Goal: Complete application form

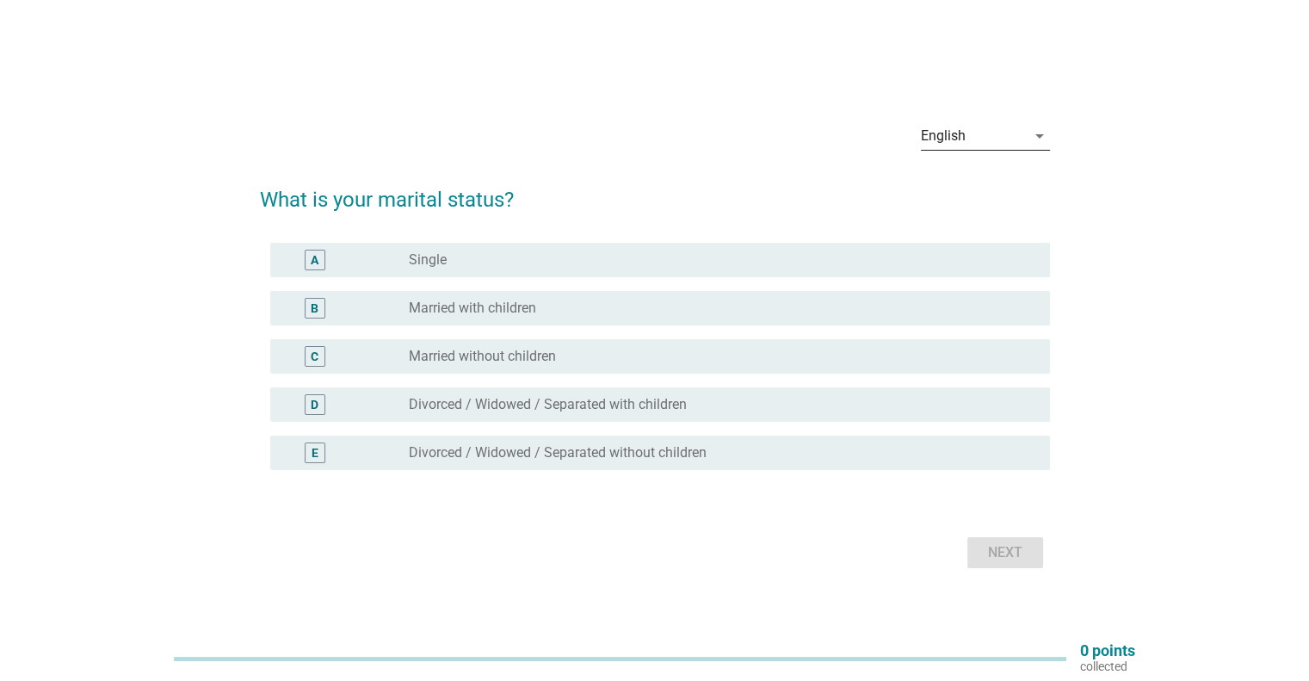
click at [1030, 134] on icon "arrow_drop_down" at bounding box center [1039, 136] width 21 height 21
click at [983, 196] on div "中文（简体）" at bounding box center [985, 191] width 102 height 21
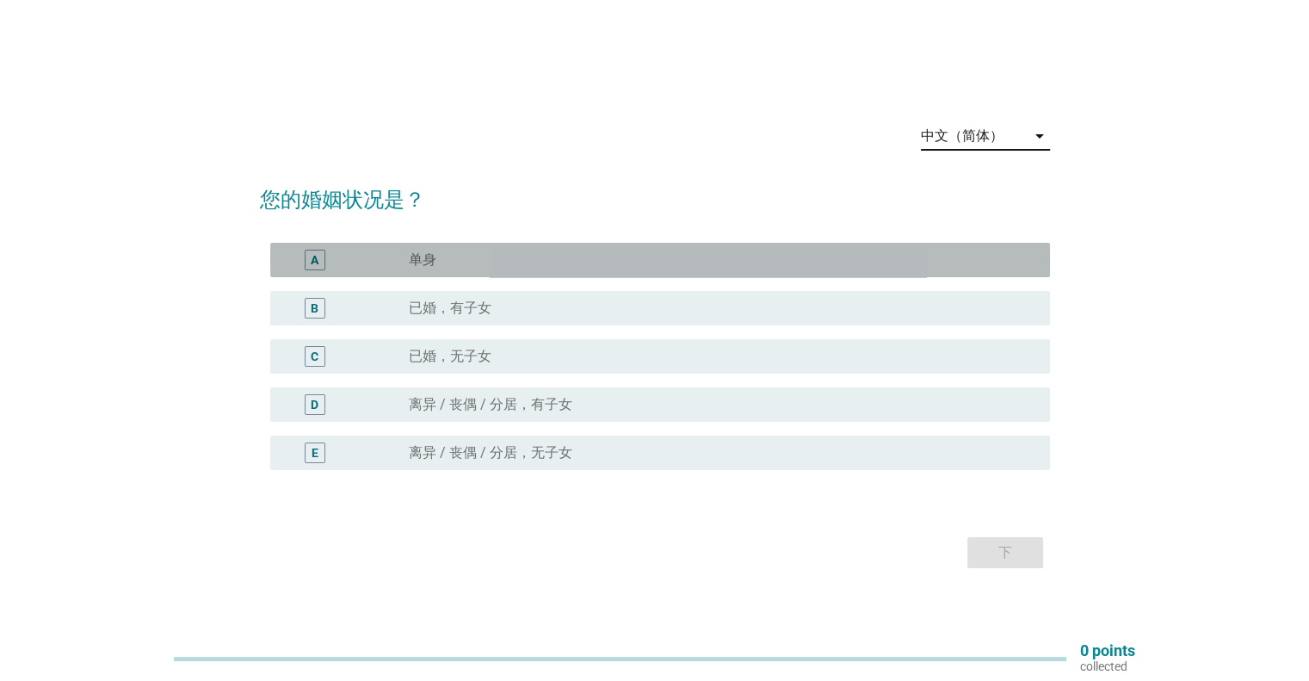
click at [447, 255] on div "radio_button_unchecked 单身" at bounding box center [715, 259] width 613 height 17
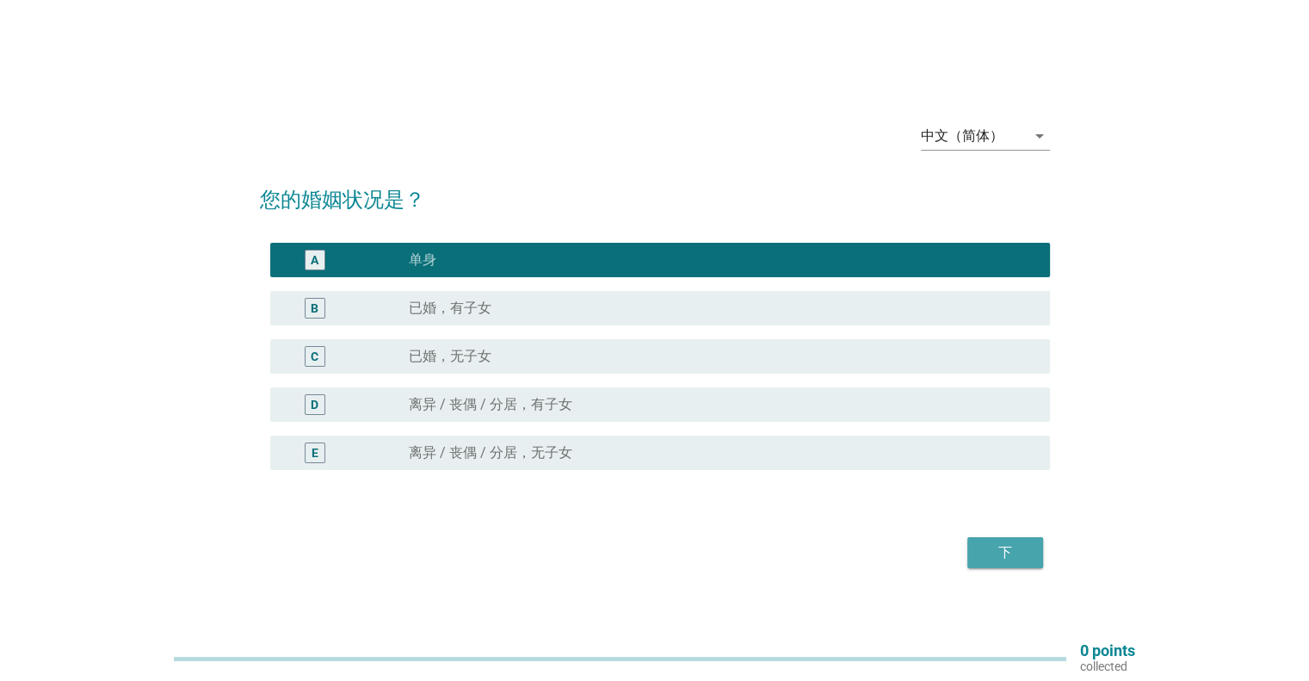
click at [1018, 544] on div "下" at bounding box center [1005, 552] width 48 height 21
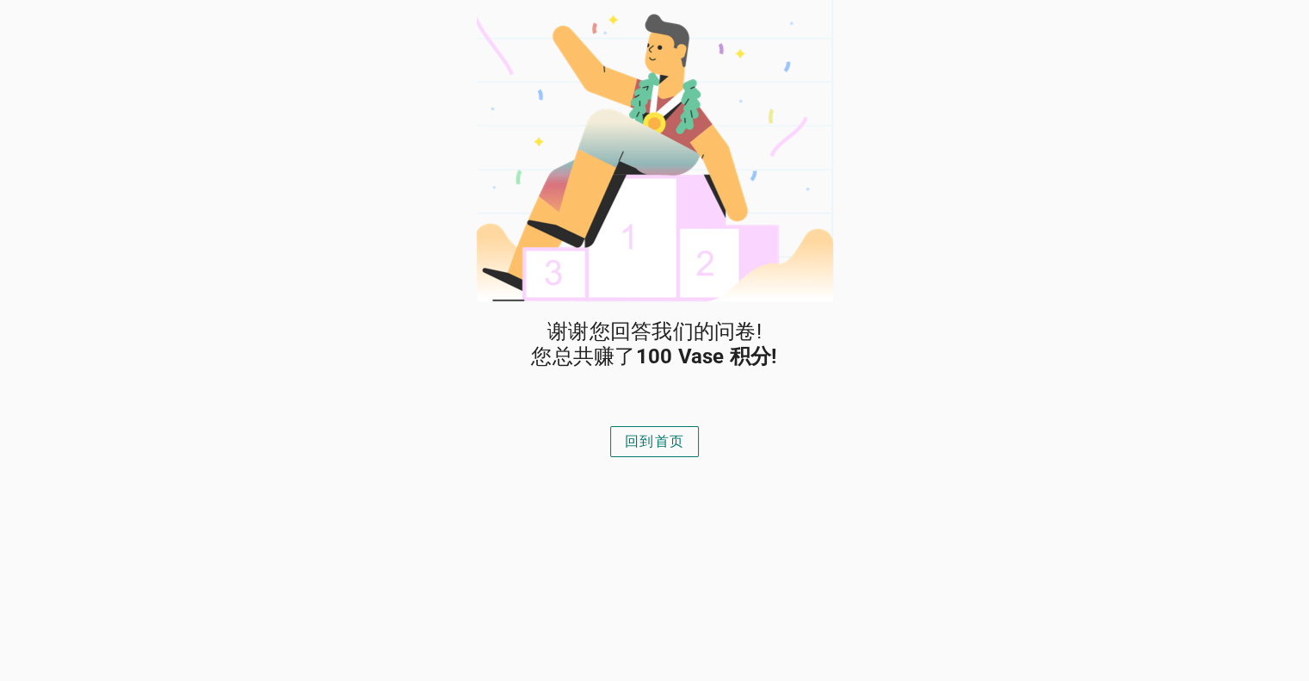
click at [664, 439] on div "回到首页" at bounding box center [654, 441] width 59 height 21
